Goal: Task Accomplishment & Management: Manage account settings

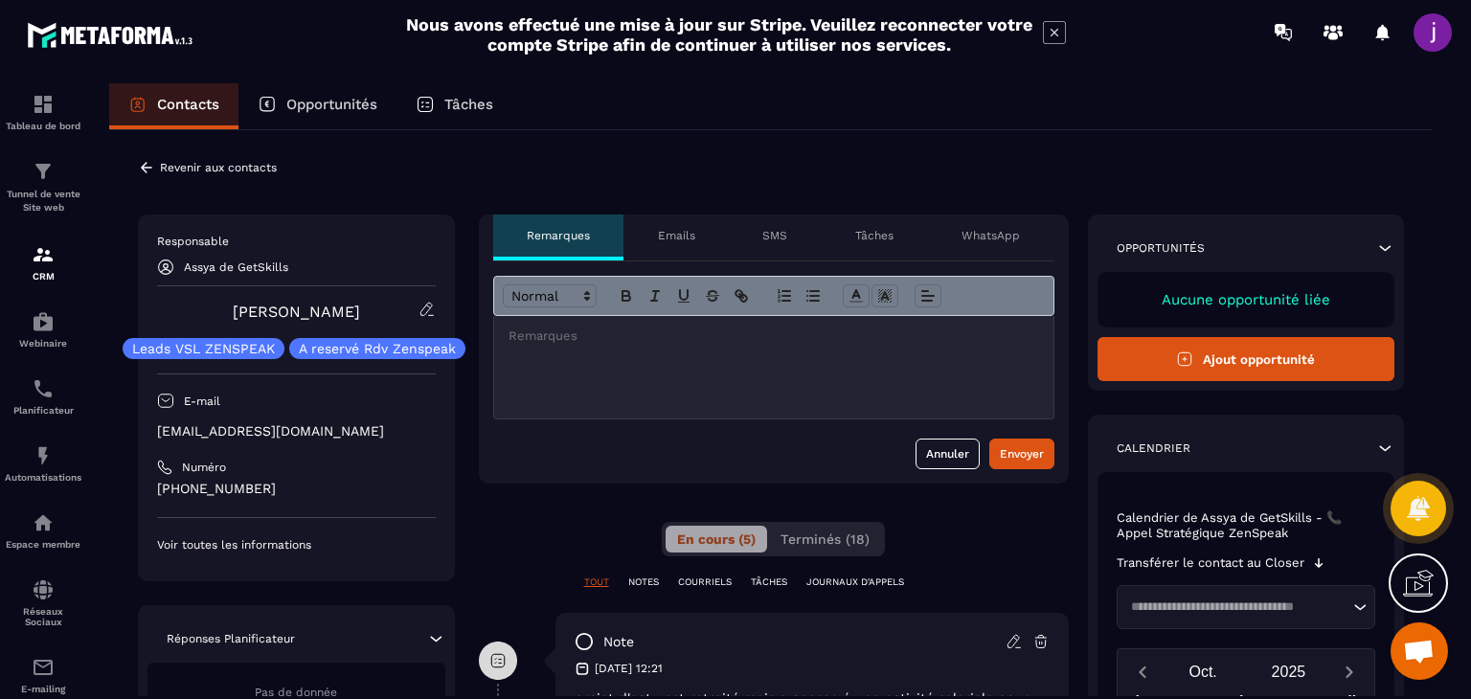
click at [142, 172] on icon at bounding box center [146, 167] width 17 height 17
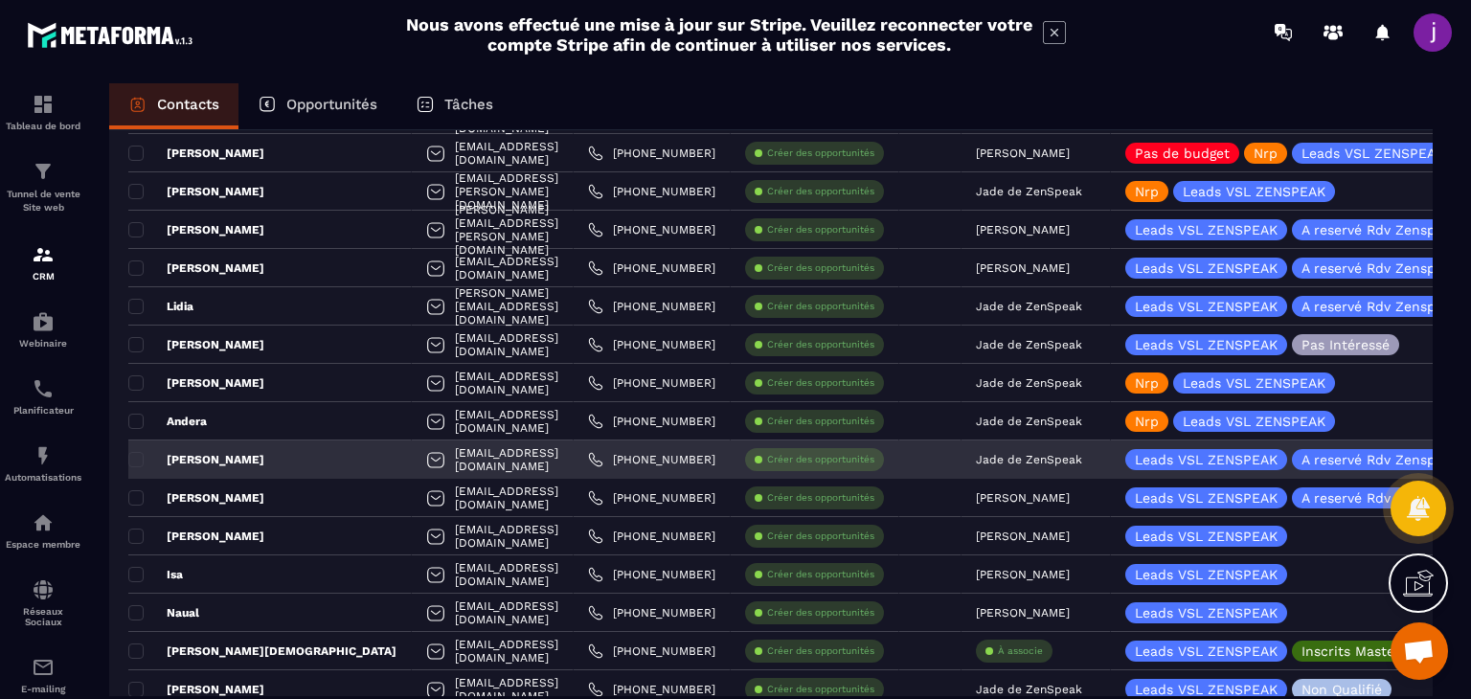
scroll to position [670, 0]
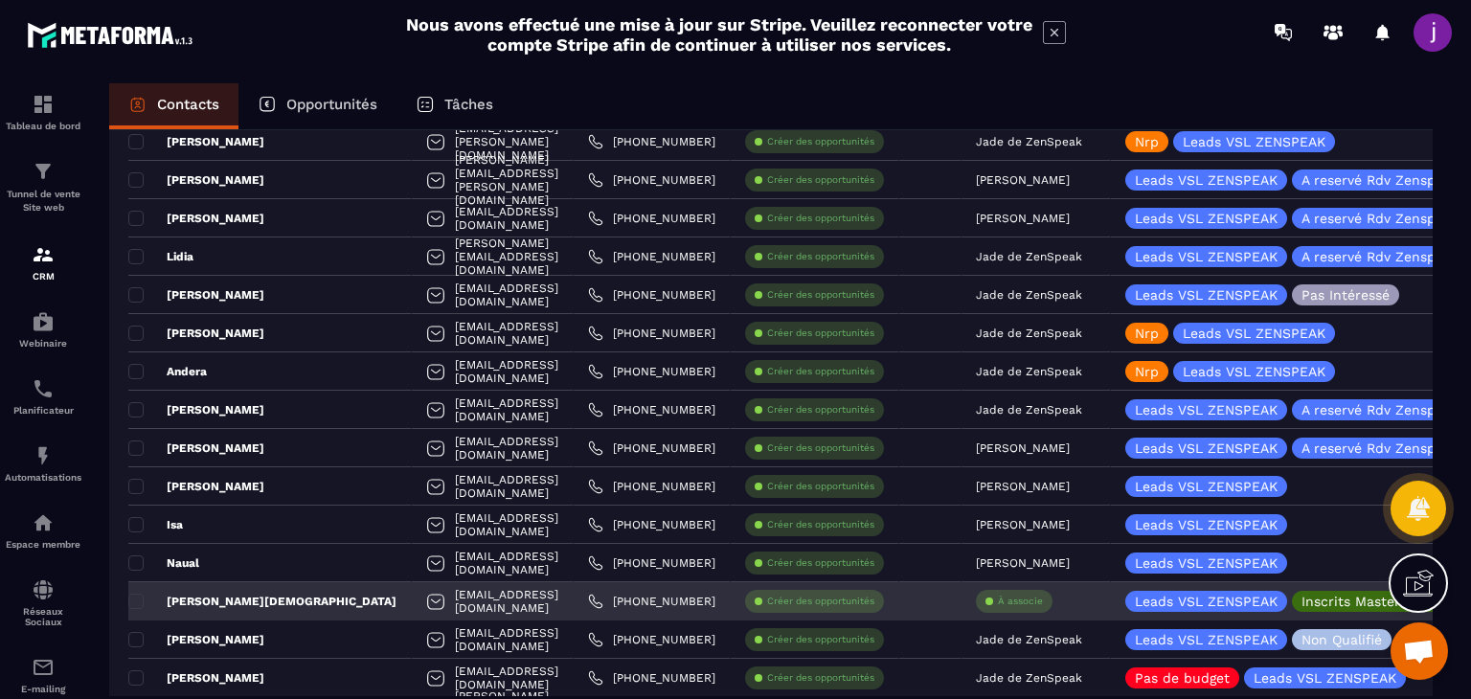
click at [1016, 591] on div "À associe" at bounding box center [1014, 601] width 77 height 23
click at [1000, 599] on p "À associe" at bounding box center [1020, 601] width 45 height 13
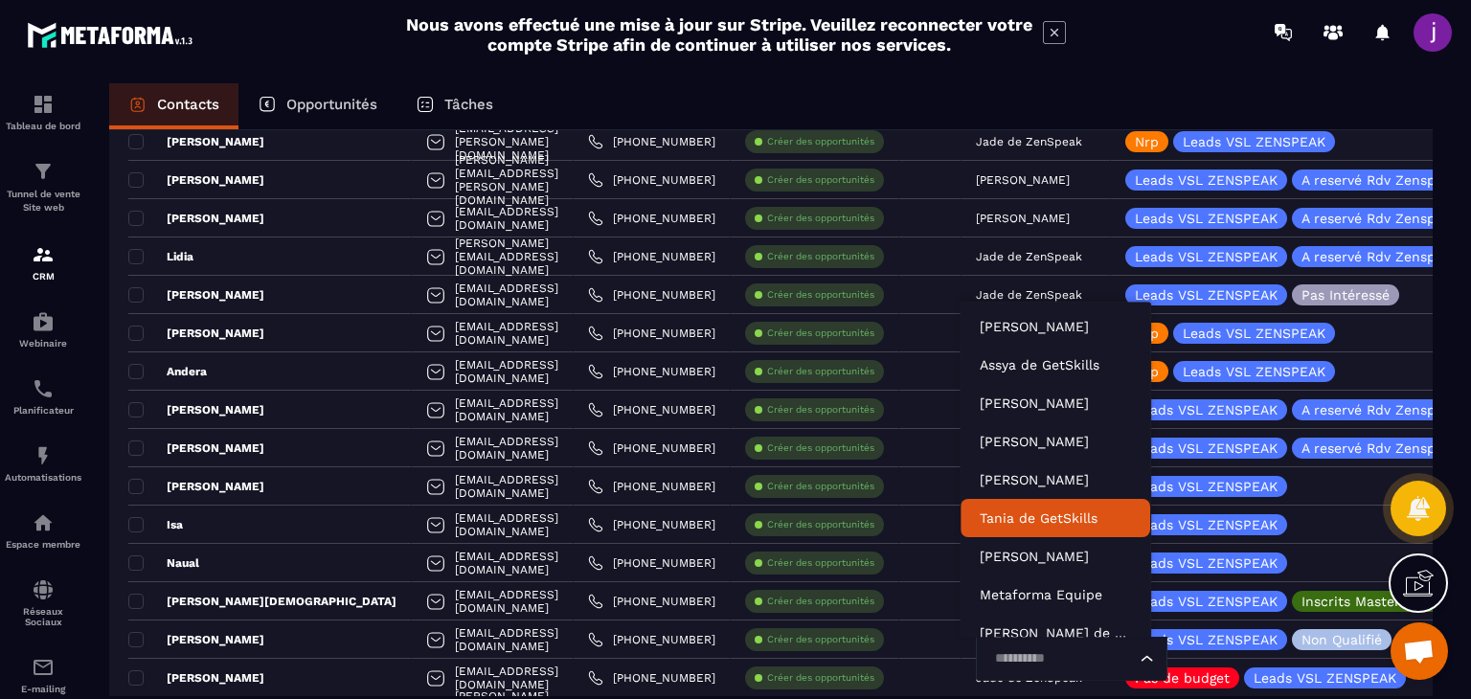
click at [1030, 509] on p "Tania de GetSkills" at bounding box center [1055, 517] width 151 height 19
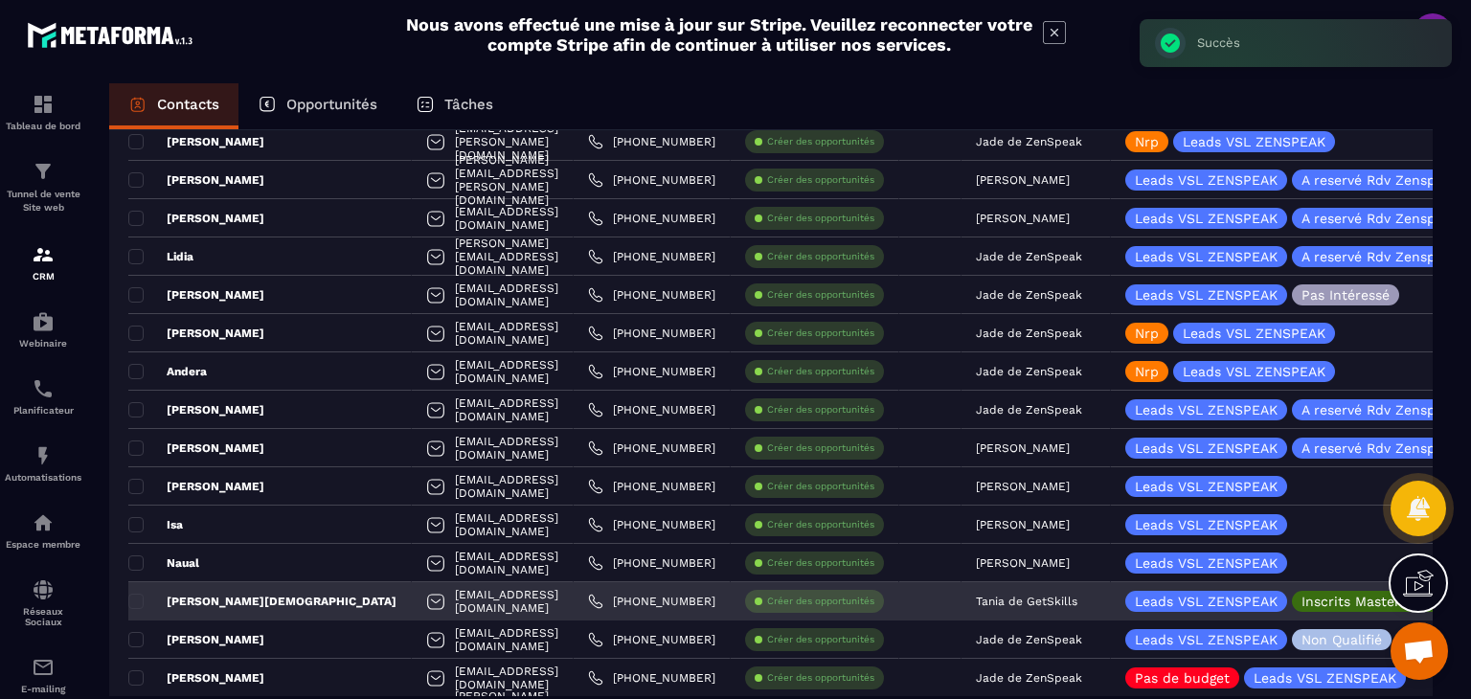
click at [295, 592] on div "[PERSON_NAME][DEMOGRAPHIC_DATA]" at bounding box center [269, 601] width 283 height 38
